Goal: Navigation & Orientation: Find specific page/section

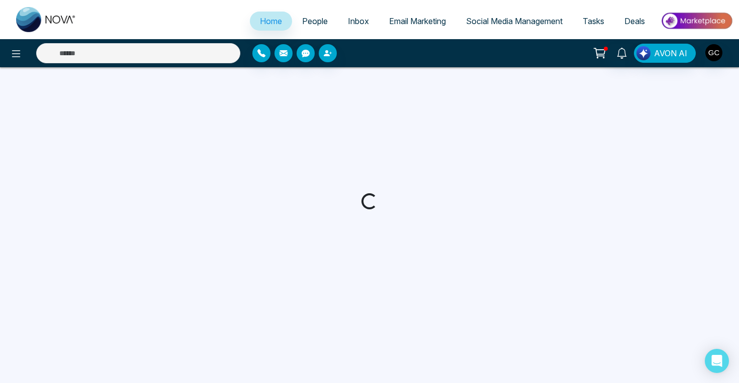
select select "*"
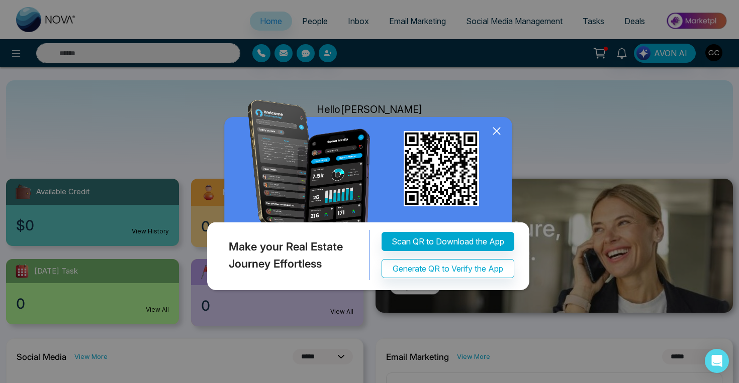
click at [495, 132] on icon at bounding box center [496, 131] width 7 height 7
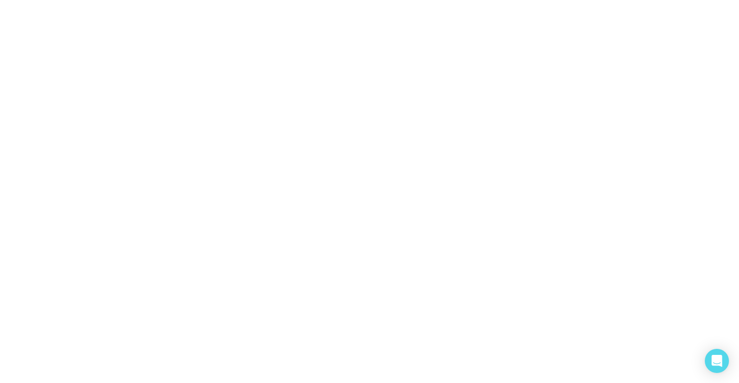
select select "*"
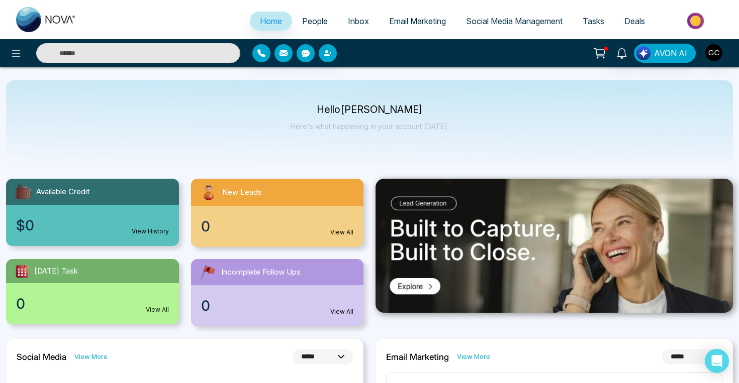
click at [446, 114] on div "Hello [PERSON_NAME] Here's what happening in your account [DATE]." at bounding box center [369, 121] width 726 height 83
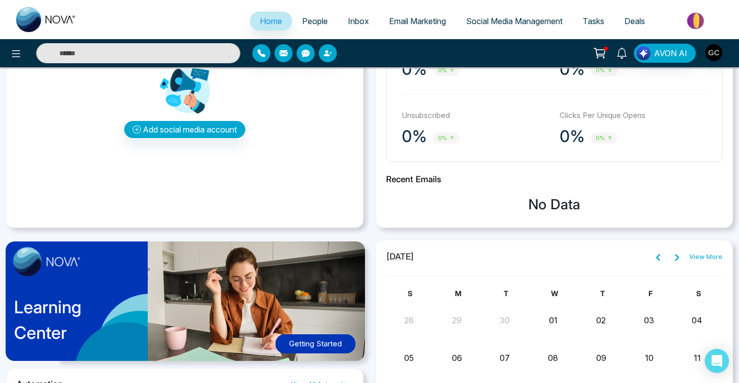
scroll to position [27, 0]
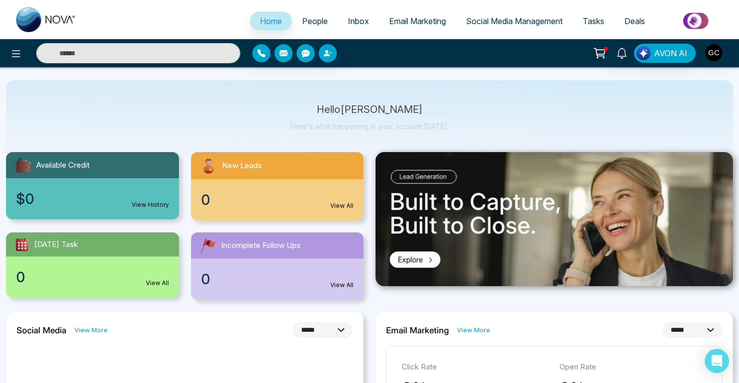
click at [307, 18] on span "People" at bounding box center [315, 21] width 26 height 10
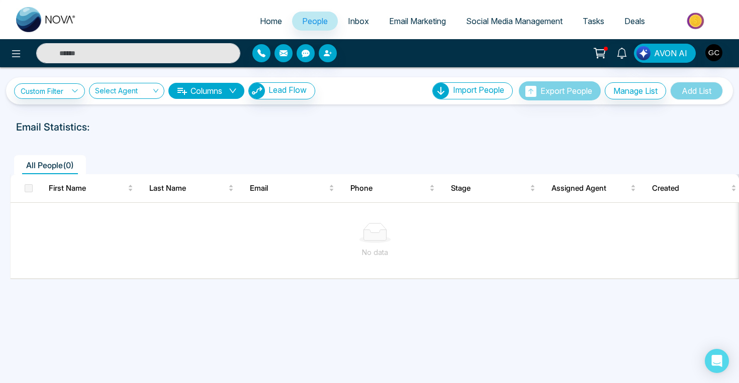
click at [352, 21] on span "Inbox" at bounding box center [358, 21] width 21 height 10
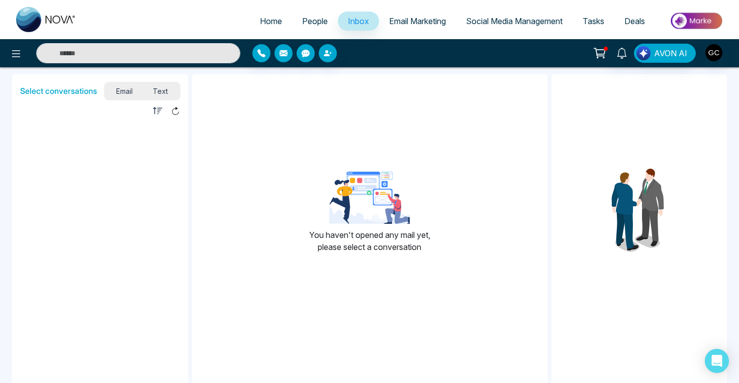
click at [408, 25] on span "Email Marketing" at bounding box center [417, 21] width 57 height 10
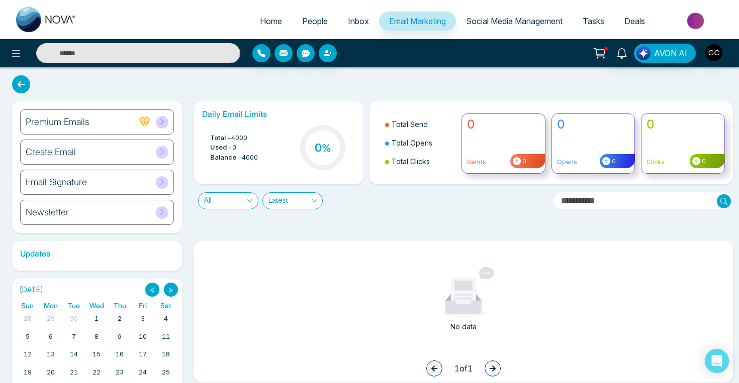
click at [495, 23] on span "Social Media Management" at bounding box center [514, 21] width 96 height 10
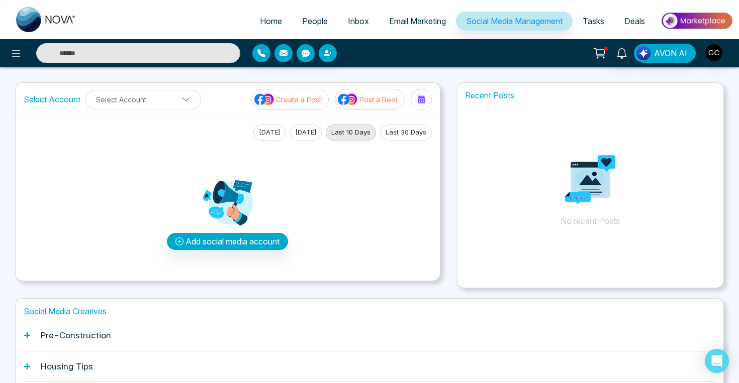
click at [592, 24] on span "Tasks" at bounding box center [593, 21] width 22 height 10
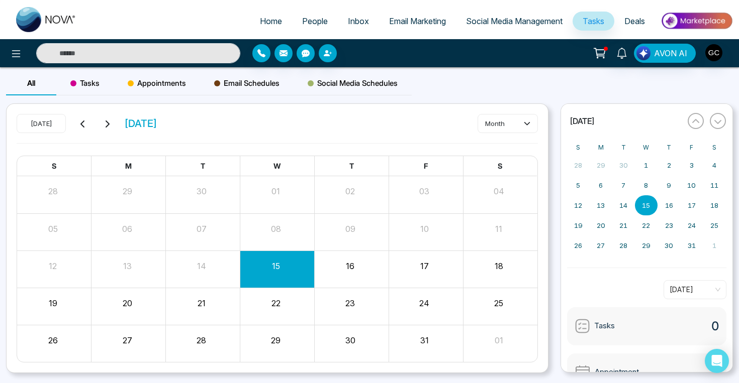
click at [643, 21] on span "Deals" at bounding box center [634, 21] width 21 height 10
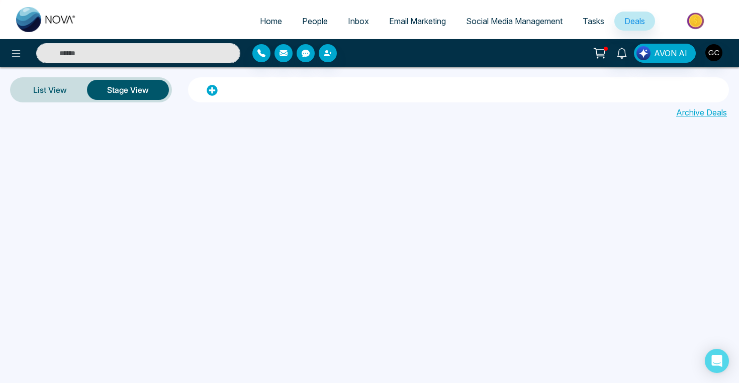
click at [350, 19] on span "Inbox" at bounding box center [358, 21] width 21 height 10
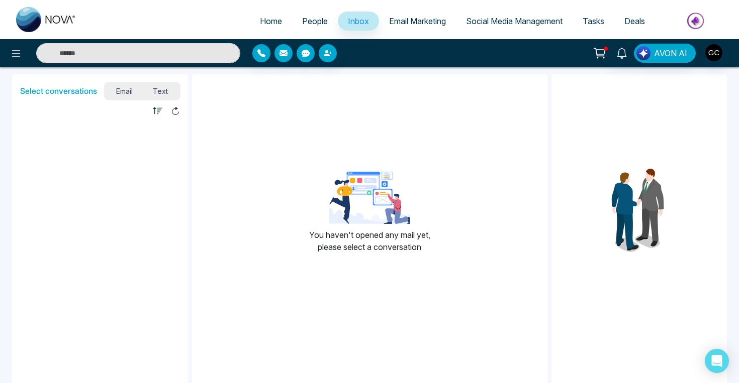
click at [409, 24] on span "Email Marketing" at bounding box center [417, 21] width 57 height 10
